Goal: Complete application form

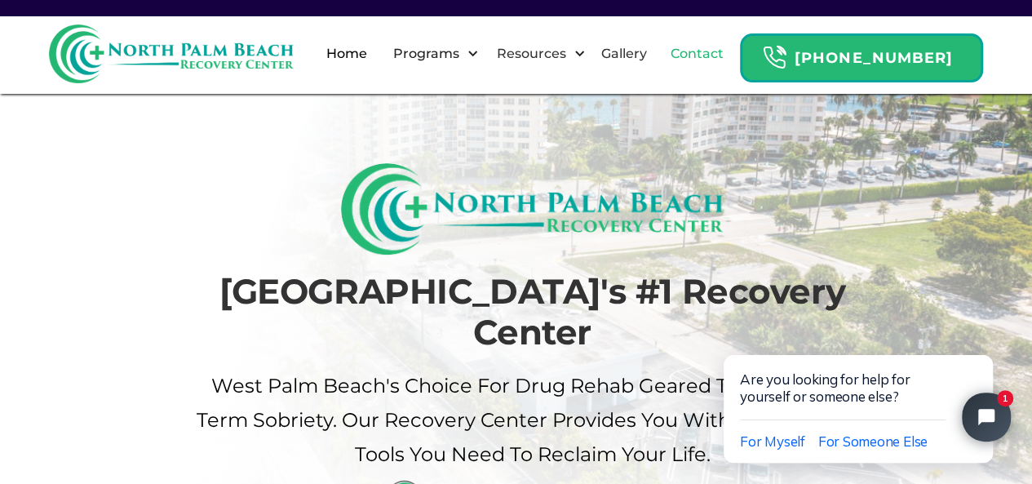
click at [727, 62] on link "Contact" at bounding box center [697, 54] width 73 height 52
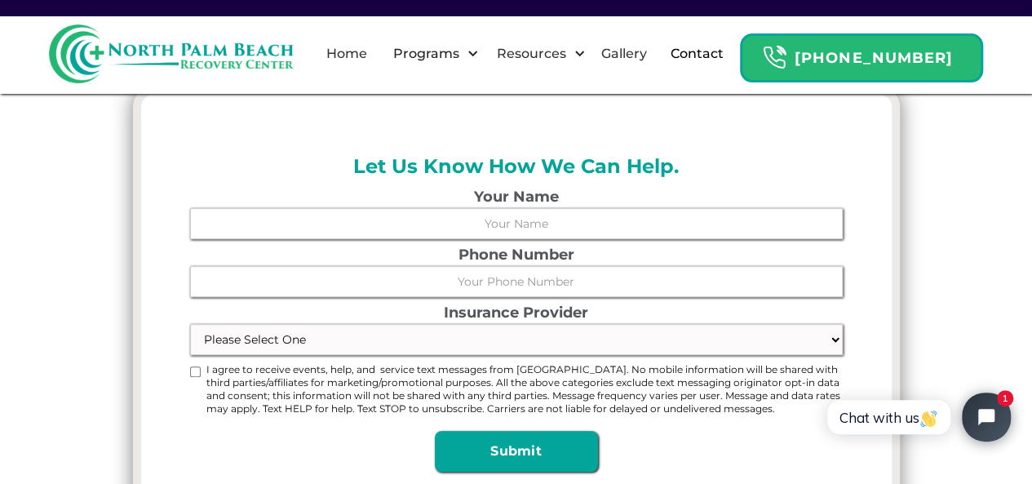
scroll to position [408, 0]
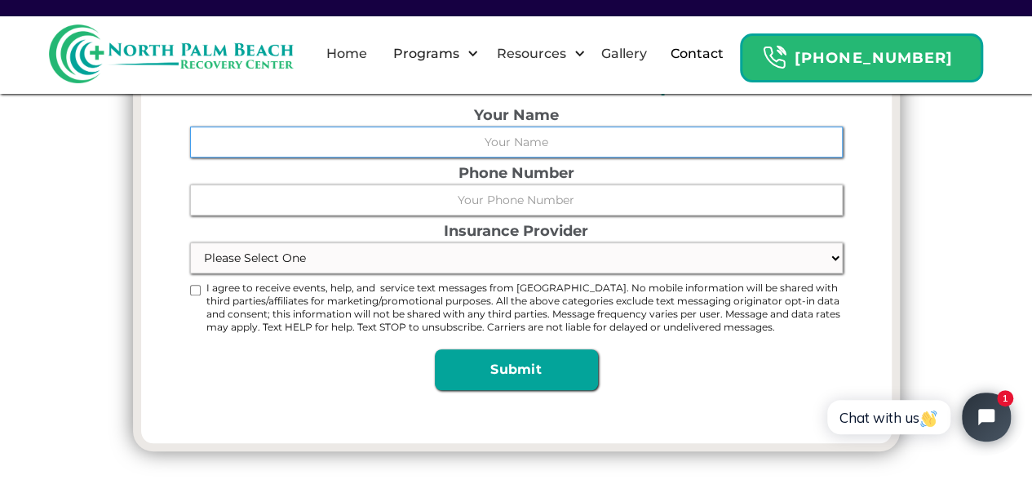
click at [497, 135] on input "Your Name" at bounding box center [516, 141] width 652 height 31
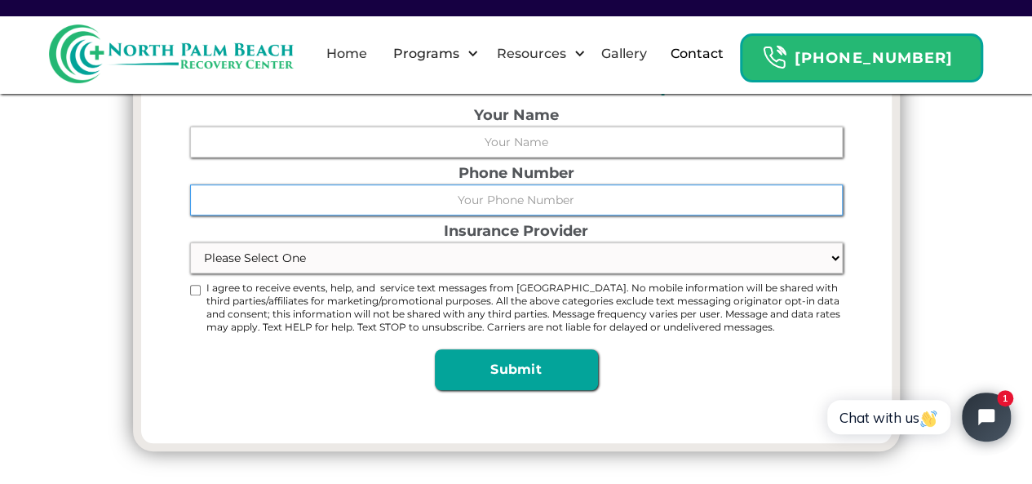
drag, startPoint x: 300, startPoint y: 206, endPoint x: 310, endPoint y: 201, distance: 10.9
click at [300, 206] on input "Phone Number" at bounding box center [516, 199] width 652 height 31
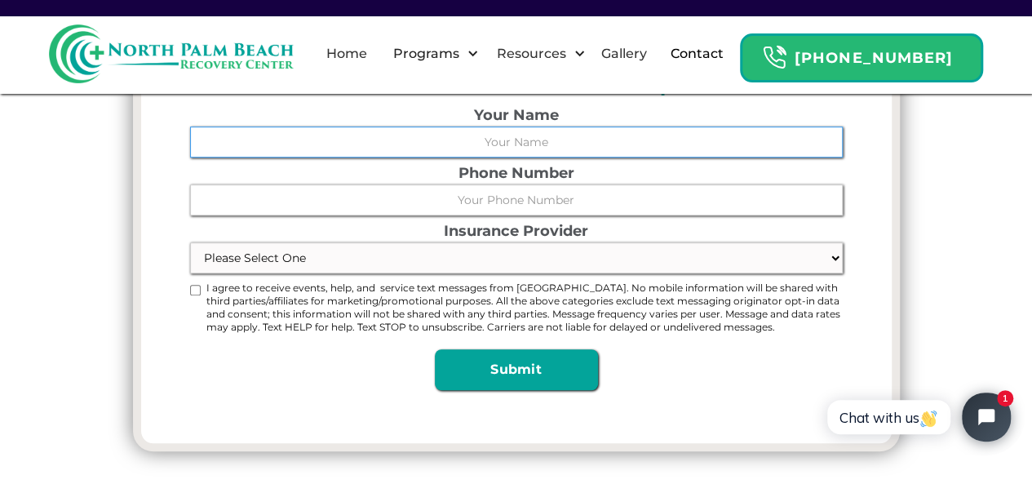
click at [511, 140] on input "Your Name" at bounding box center [516, 141] width 652 height 31
type input "[PERSON_NAME]"
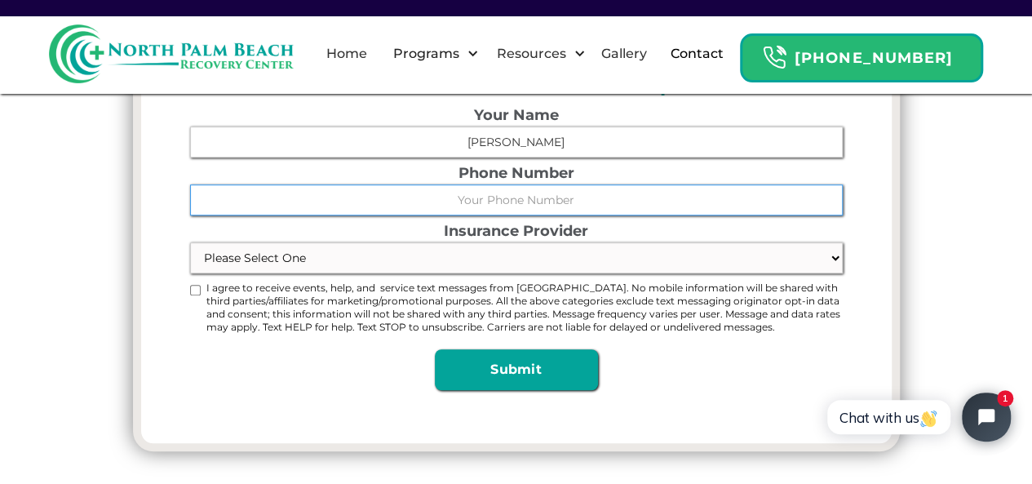
click at [409, 189] on input "Phone Number" at bounding box center [516, 199] width 652 height 31
click at [481, 194] on input "Phone Number" at bounding box center [516, 199] width 652 height 31
type input "8776703589"
click at [482, 278] on form "Your Name [PERSON_NAME] Phone Number [PHONE_NUMBER] Insurance Provider Please S…" at bounding box center [516, 249] width 652 height 283
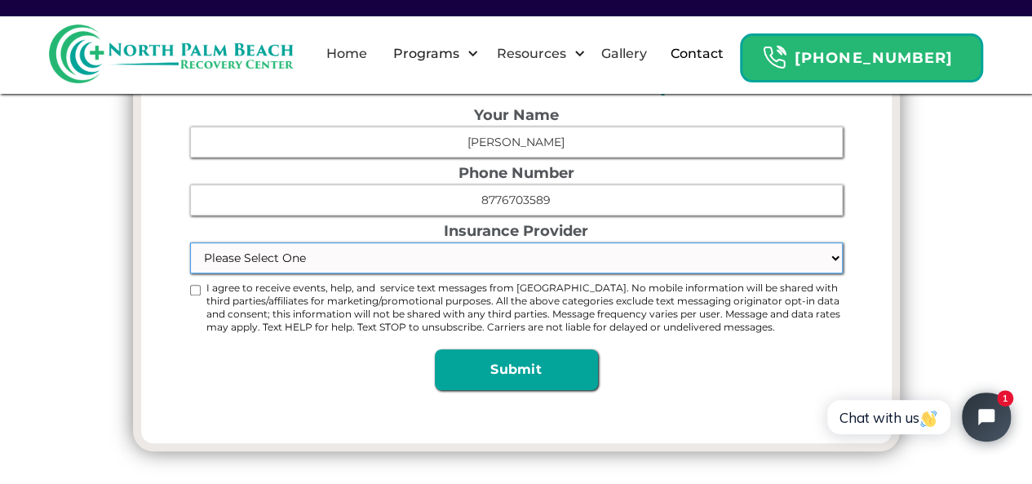
click at [488, 254] on select "Please Select One Through Their Employer Self Insured Medicaid/Medicare Not Ins…" at bounding box center [516, 257] width 652 height 31
select select "Through Their Employer"
click at [190, 242] on select "Please Select One Through Their Employer Self Insured Medicaid/Medicare Not Ins…" at bounding box center [516, 257] width 652 height 31
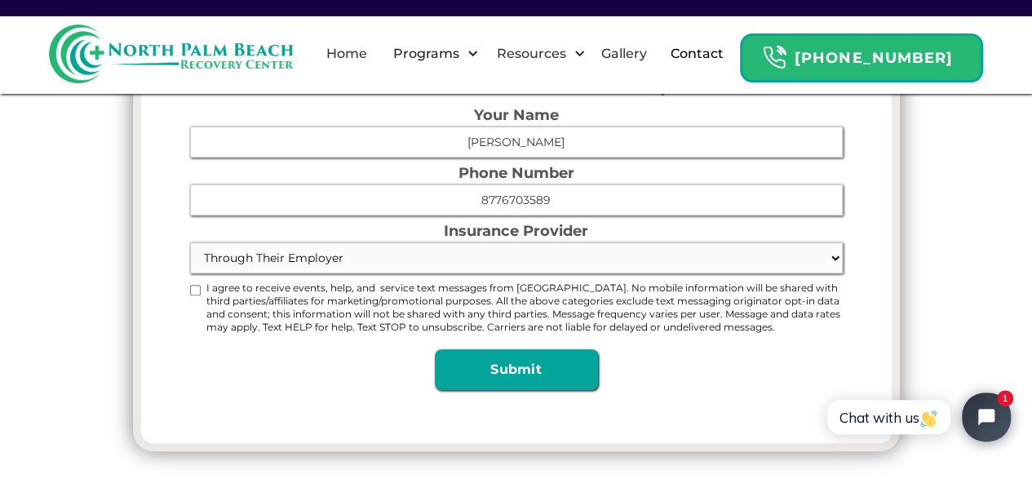
click at [197, 287] on input "I agree to receive events, help, and service text messages from [GEOGRAPHIC_DAT…" at bounding box center [195, 290] width 11 height 11
checkbox input "true"
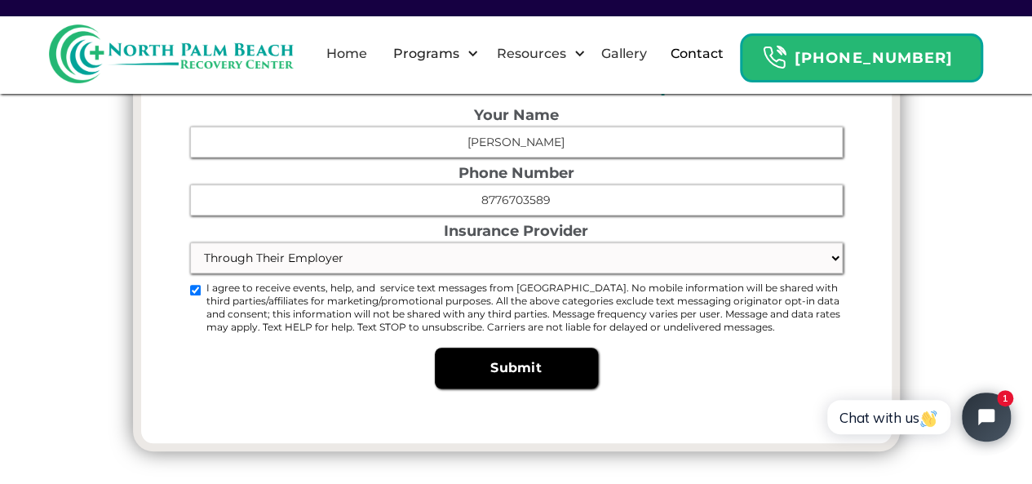
click at [537, 378] on input "Submit" at bounding box center [516, 367] width 163 height 41
type input "Please wait..."
